Goal: Task Accomplishment & Management: Complete application form

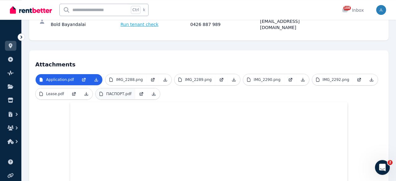
scroll to position [98, 0]
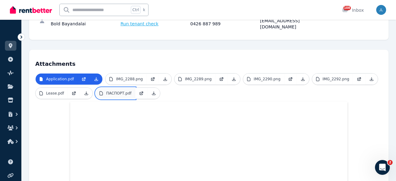
click at [118, 90] on link "ПАСПОРТ.pdf" at bounding box center [116, 93] width 40 height 11
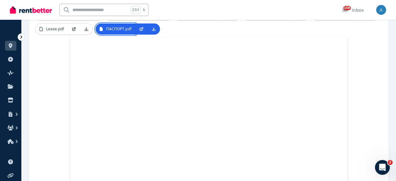
scroll to position [66, 0]
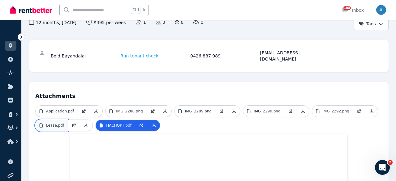
click at [50, 120] on link "Lease.pdf" at bounding box center [52, 125] width 32 height 11
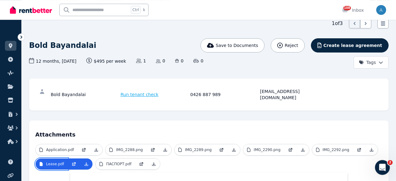
scroll to position [0, 0]
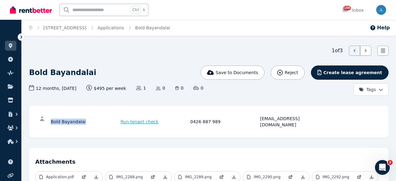
drag, startPoint x: 81, startPoint y: 120, endPoint x: 50, endPoint y: 121, distance: 30.9
click at [50, 121] on div "Bold Bayandalai Run tenant check 0426 887 989 [EMAIL_ADDRESS][DOMAIN_NAME]" at bounding box center [208, 122] width 347 height 20
copy div "Bold Bayandalai"
drag, startPoint x: 114, startPoint y: 68, endPoint x: 174, endPoint y: -29, distance: 114.8
click at [174, 0] on html "Open main menu Ctrl k 108 Inbox Open user menu ORGANISE Properties Add property…" at bounding box center [198, 90] width 396 height 181
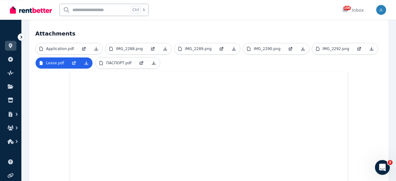
scroll to position [129, 0]
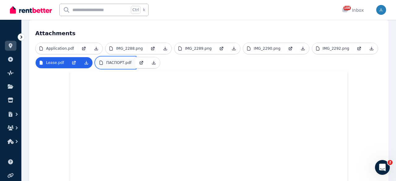
click at [113, 60] on p "ПАСПОРТ.pdf" at bounding box center [118, 62] width 25 height 5
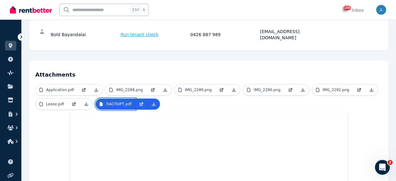
scroll to position [64, 0]
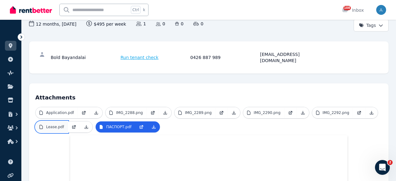
click at [52, 125] on p "Lease.pdf" at bounding box center [55, 127] width 18 height 5
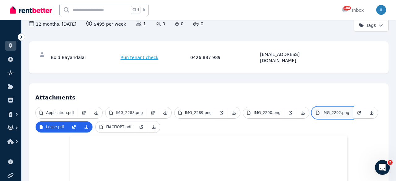
click at [329, 110] on link "IMG_2292.png" at bounding box center [332, 112] width 41 height 11
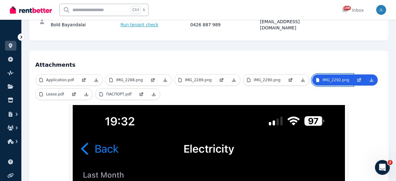
scroll to position [65, 0]
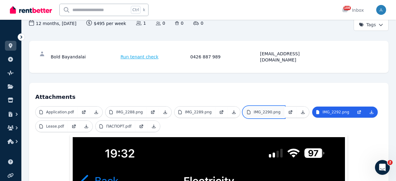
click at [250, 110] on link "IMG_2290.png" at bounding box center [263, 112] width 41 height 11
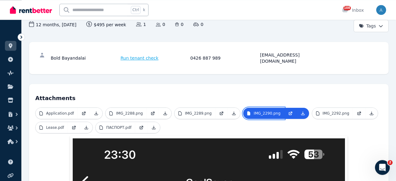
scroll to position [33, 0]
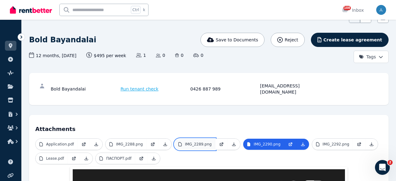
click at [186, 142] on p "IMG_2289.png" at bounding box center [198, 144] width 27 height 5
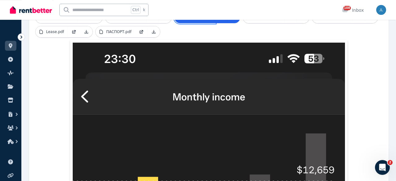
scroll to position [129, 0]
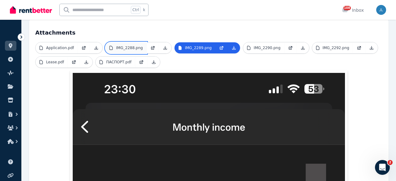
click at [124, 45] on p "IMG_2288.png" at bounding box center [129, 47] width 27 height 5
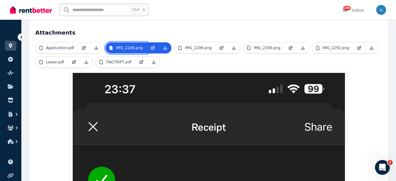
scroll to position [258, 0]
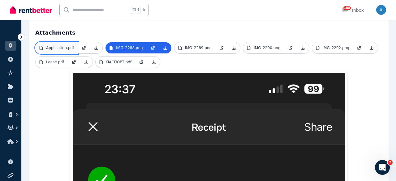
click at [67, 42] on link "Application.pdf" at bounding box center [57, 47] width 42 height 11
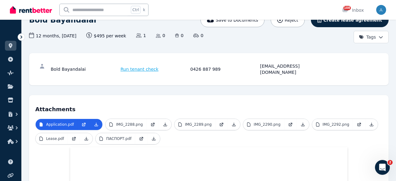
scroll to position [0, 0]
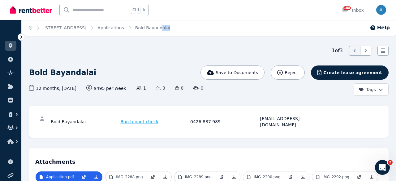
click at [147, 68] on div "Bold Bayandalai" at bounding box center [148, 73] width 238 height 15
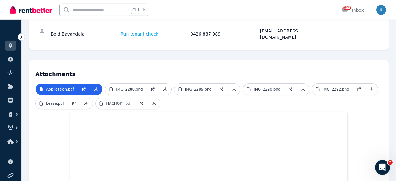
scroll to position [97, 0]
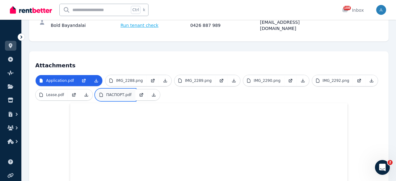
click at [112, 93] on p "ПАСПОРТ.pdf" at bounding box center [118, 95] width 25 height 5
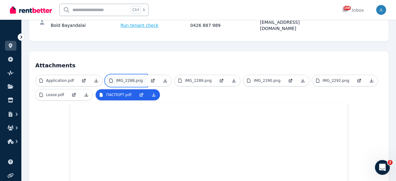
click at [125, 78] on p "IMG_2288.png" at bounding box center [129, 80] width 27 height 5
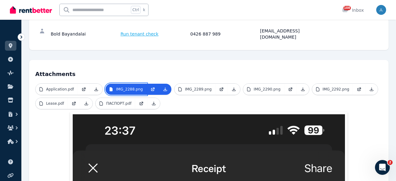
scroll to position [87, 0]
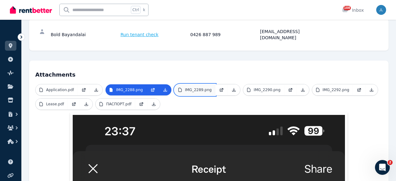
click at [185, 88] on p "IMG_2289.png" at bounding box center [198, 90] width 27 height 5
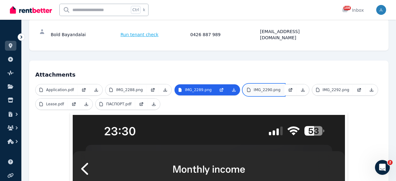
click at [254, 88] on p "IMG_2290.png" at bounding box center [267, 90] width 27 height 5
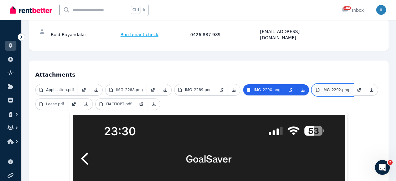
click at [333, 84] on link "IMG_2292.png" at bounding box center [332, 89] width 41 height 11
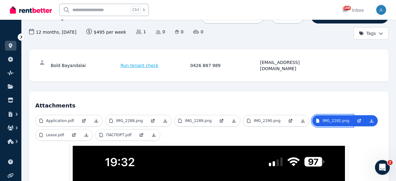
scroll to position [55, 0]
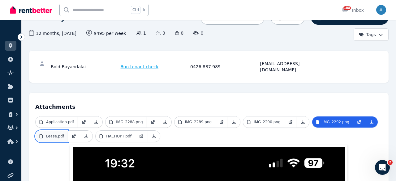
click at [56, 131] on link "Lease.pdf" at bounding box center [52, 136] width 32 height 11
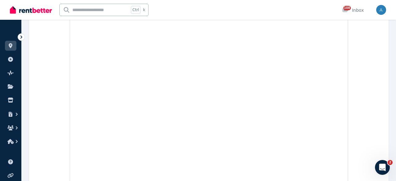
scroll to position [64, 0]
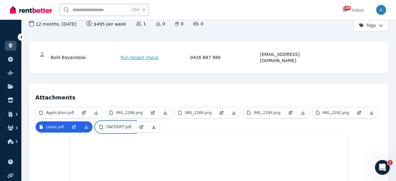
click at [108, 125] on p "ПАСПОРТ.pdf" at bounding box center [118, 127] width 25 height 5
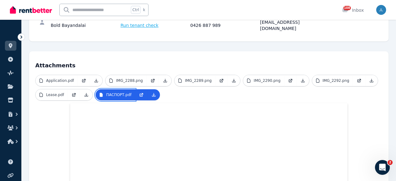
scroll to position [0, 0]
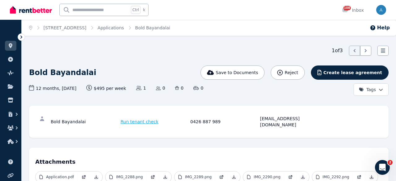
click at [126, 67] on div "Bold Bayandalai" at bounding box center [148, 73] width 238 height 15
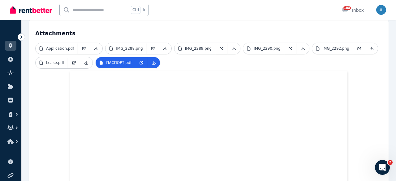
scroll to position [225, 0]
